Goal: Task Accomplishment & Management: Use online tool/utility

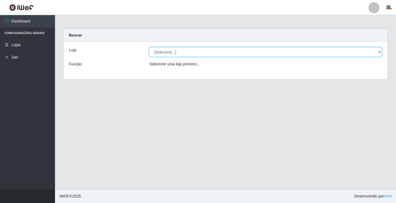
click at [167, 52] on select "[Selecione...] Rede Potiguar 5 - Extremoz" at bounding box center [265, 52] width 233 height 10
select select "79"
click at [149, 47] on select "[Selecione...] Rede Potiguar 5 - Extremoz" at bounding box center [265, 52] width 233 height 10
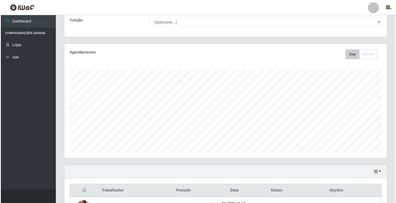
scroll to position [89, 0]
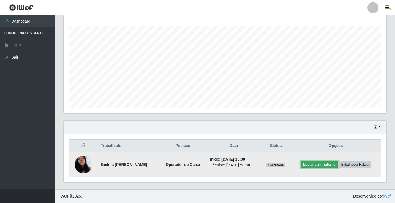
click at [317, 163] on button "Liberar para Trabalho" at bounding box center [318, 165] width 37 height 8
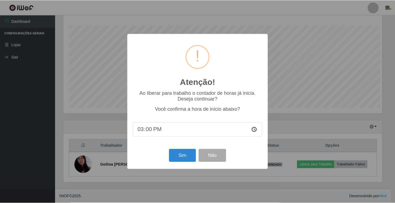
scroll to position [114, 320]
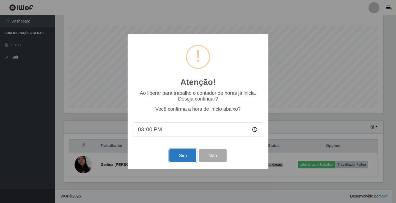
click at [182, 155] on button "Sim" at bounding box center [182, 155] width 27 height 13
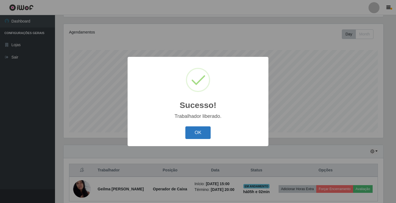
click at [201, 138] on button "OK" at bounding box center [198, 133] width 26 height 13
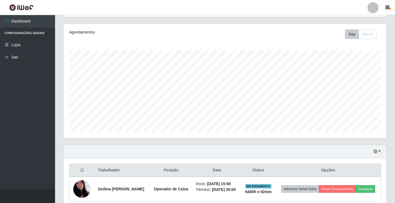
scroll to position [89, 0]
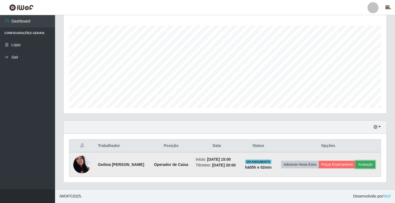
click at [369, 167] on button "Avaliação" at bounding box center [365, 165] width 20 height 8
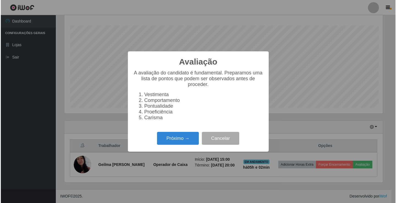
scroll to position [114, 320]
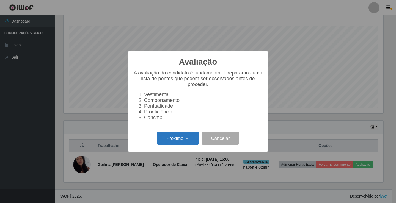
click at [176, 143] on button "Próximo →" at bounding box center [178, 138] width 42 height 13
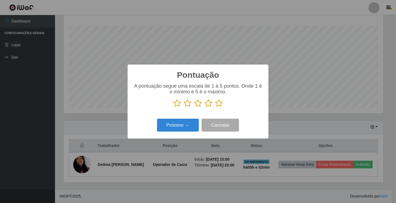
scroll to position [274987, 274781]
click at [219, 102] on icon at bounding box center [219, 103] width 8 height 8
click at [215, 108] on input "radio" at bounding box center [215, 108] width 0 height 0
click at [171, 128] on button "Próximo →" at bounding box center [178, 125] width 42 height 13
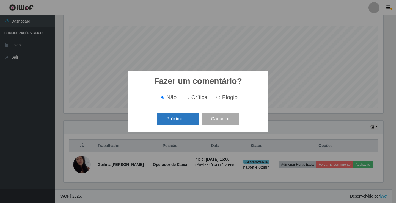
click at [182, 123] on button "Próximo →" at bounding box center [178, 119] width 42 height 13
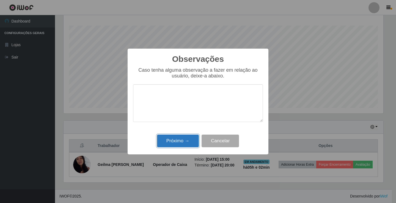
click at [188, 141] on button "Próximo →" at bounding box center [178, 141] width 42 height 13
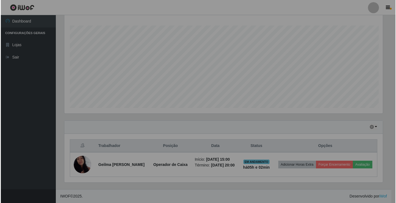
scroll to position [114, 323]
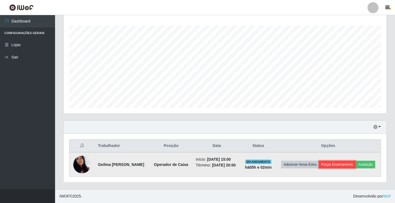
click at [343, 165] on button "Forçar Encerramento" at bounding box center [337, 165] width 37 height 8
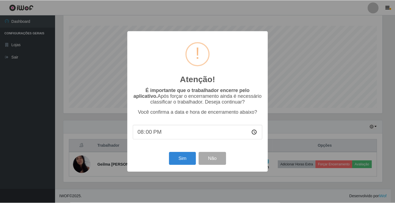
scroll to position [114, 320]
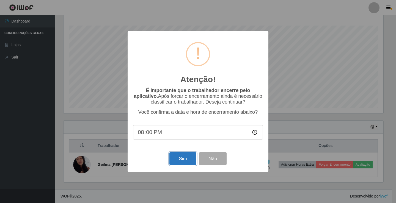
click at [184, 158] on button "Sim" at bounding box center [182, 158] width 27 height 13
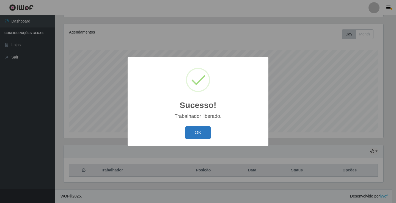
click at [198, 133] on button "OK" at bounding box center [198, 133] width 26 height 13
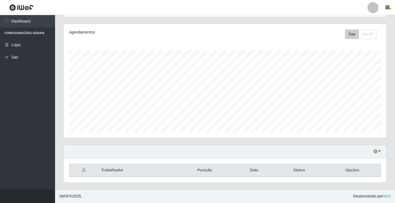
scroll to position [0, 0]
